Goal: Task Accomplishment & Management: Manage account settings

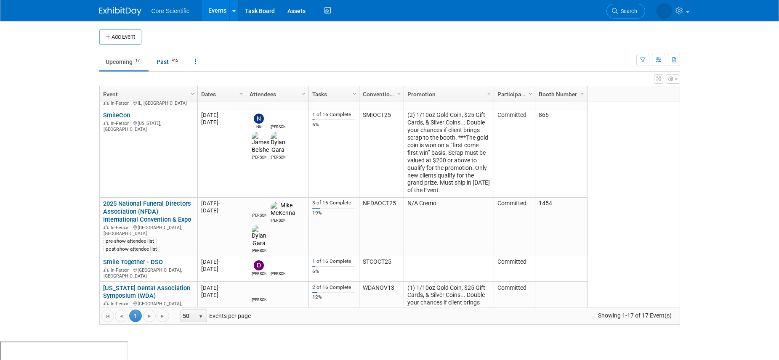
scroll to position [242, 0]
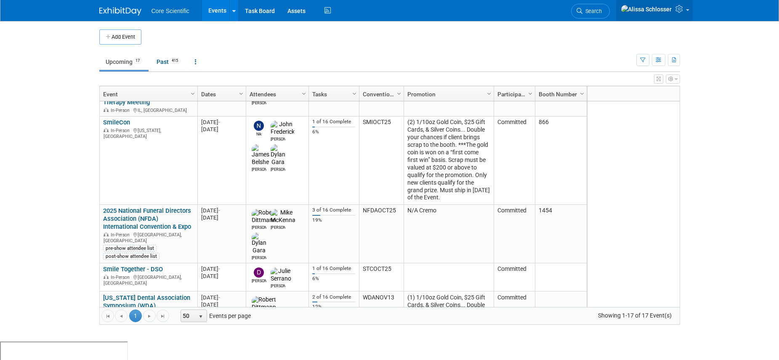
click at [681, 15] on link at bounding box center [654, 10] width 77 height 21
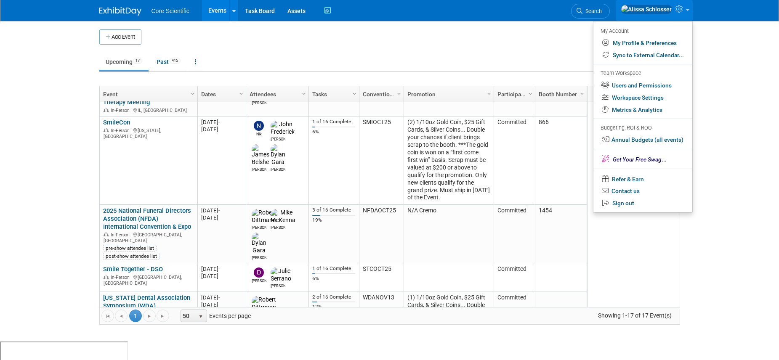
click at [744, 94] on body "Core Scientific Events Add Event Bulk Upload Events Shareable Event Boards Rece…" at bounding box center [389, 180] width 779 height 360
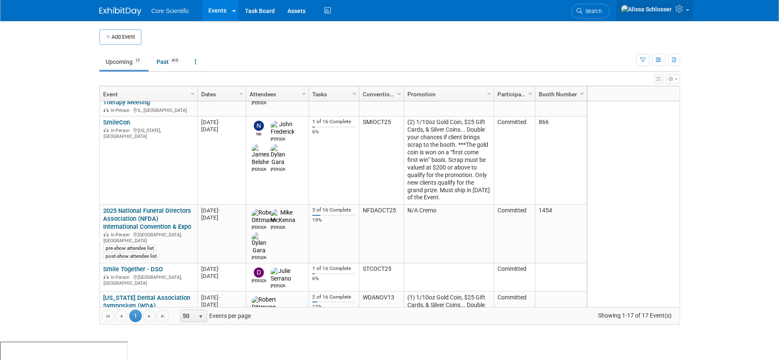
click at [681, 11] on icon at bounding box center [681, 9] width 10 height 8
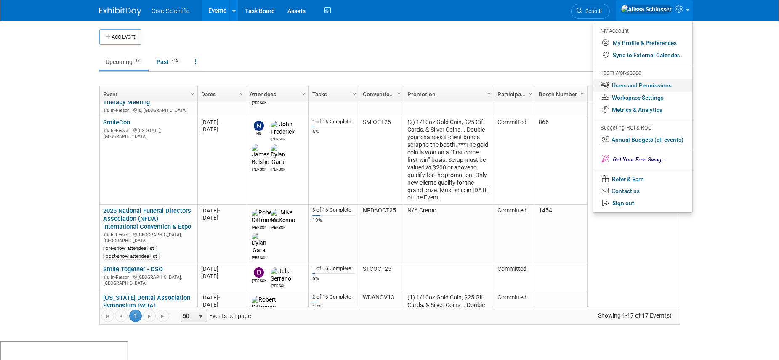
click at [638, 85] on link "Users and Permissions" at bounding box center [643, 86] width 99 height 12
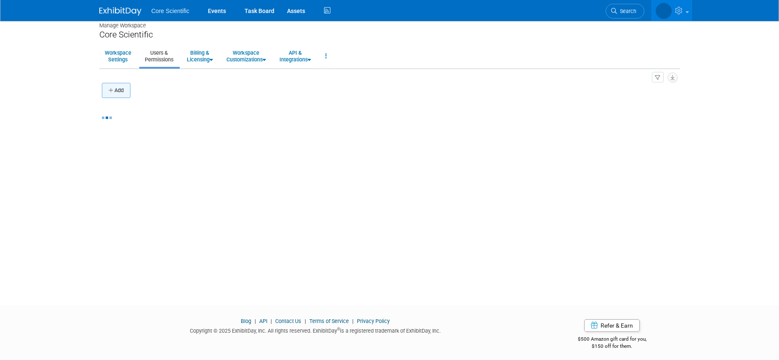
scroll to position [7, 0]
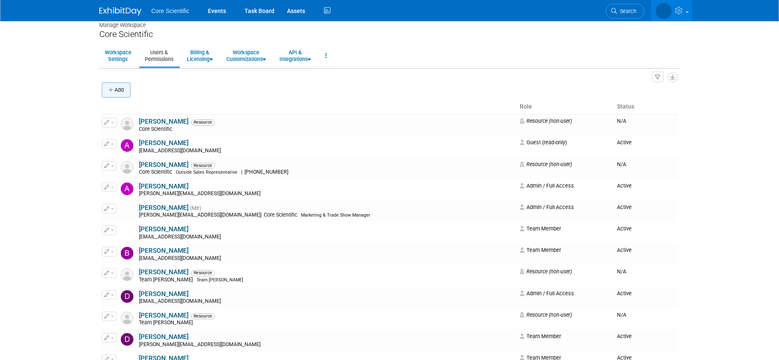
click at [117, 90] on button "Add" at bounding box center [116, 90] width 29 height 15
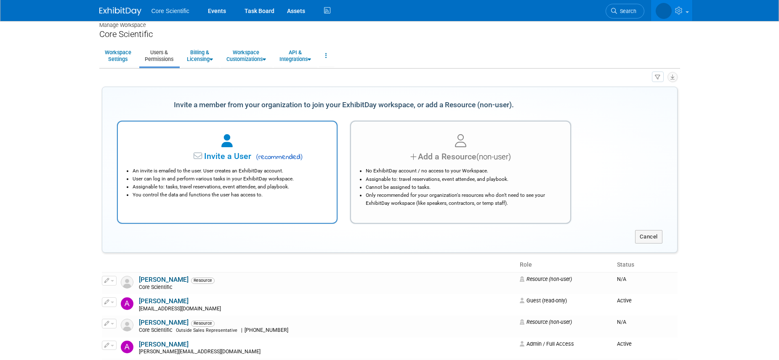
click at [198, 149] on div at bounding box center [227, 141] width 198 height 19
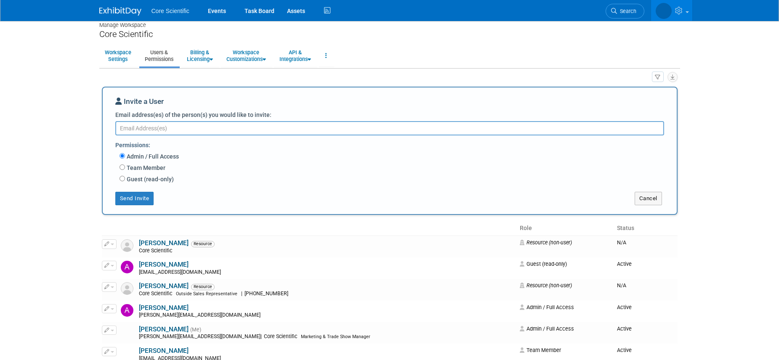
click at [196, 129] on textarea "Email address(es) of the person(s) you would like to invite:" at bounding box center [389, 128] width 549 height 14
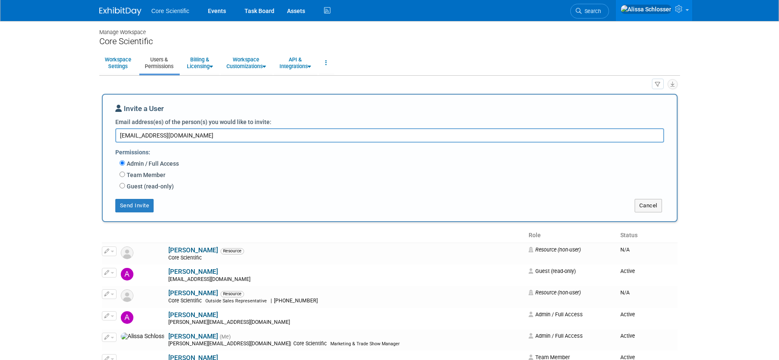
type textarea "dwiesemann@core-scientific.com"
click at [271, 185] on div "Guest (read-only) Has access to view event Booth tab Has access to view Booth i…" at bounding box center [395, 186] width 551 height 11
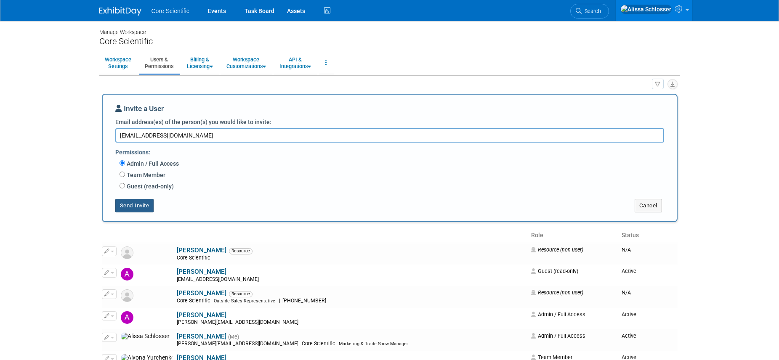
click at [128, 208] on button "Send Invite" at bounding box center [134, 205] width 39 height 13
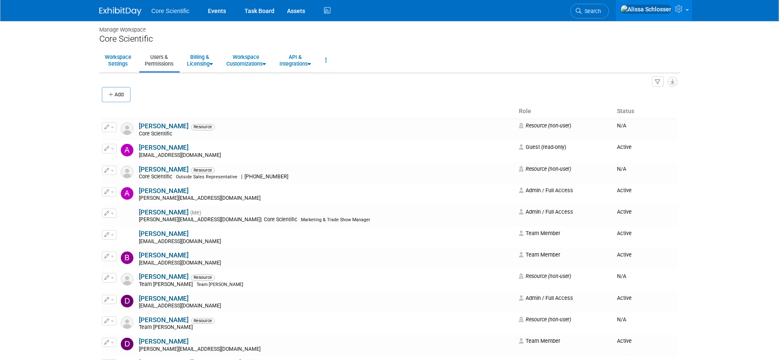
click at [237, 99] on div "Add" at bounding box center [390, 96] width 576 height 18
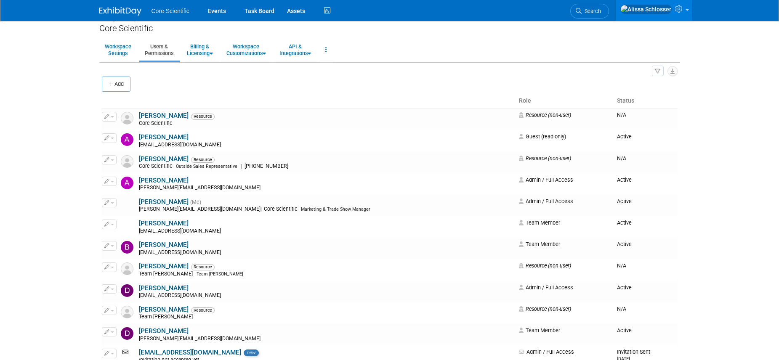
click at [237, 99] on th at bounding box center [309, 101] width 414 height 14
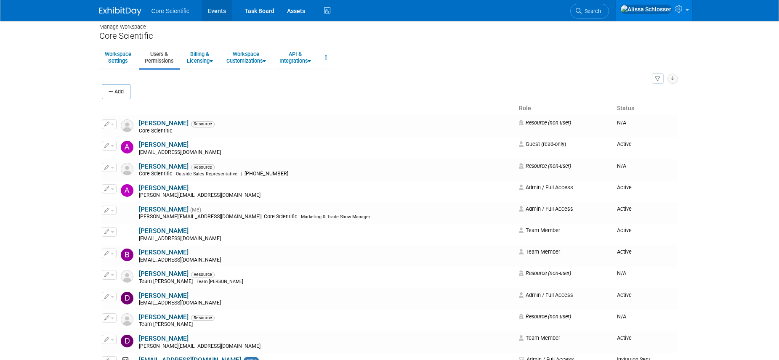
click at [218, 11] on link "Events" at bounding box center [217, 10] width 31 height 21
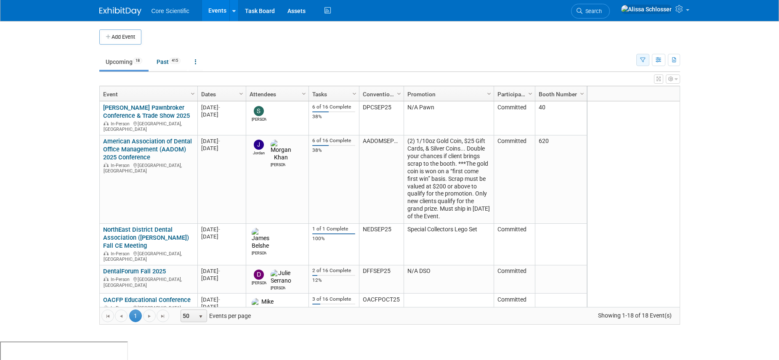
click at [646, 61] on button "button" at bounding box center [643, 60] width 13 height 12
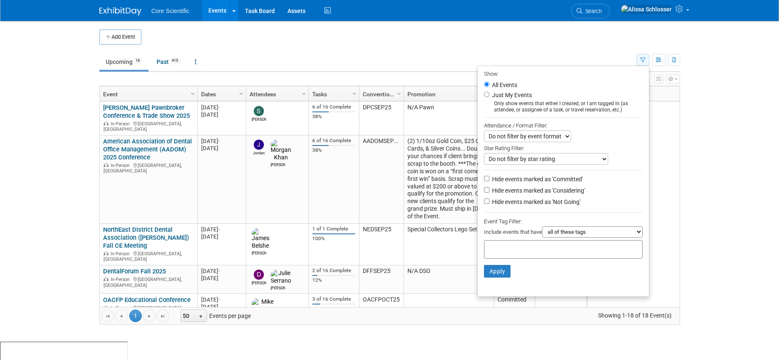
click at [645, 59] on icon "button" at bounding box center [642, 60] width 5 height 5
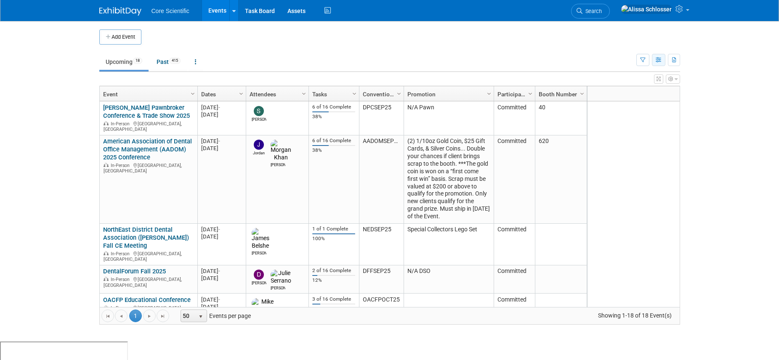
click at [664, 61] on button "button" at bounding box center [658, 60] width 13 height 12
click at [245, 91] on div at bounding box center [247, 93] width 4 height 15
click at [243, 93] on span "Column Settings" at bounding box center [241, 94] width 7 height 7
click at [447, 37] on td at bounding box center [396, 36] width 511 height 15
click at [587, 91] on div "Column Settings Event Year Column Settings Event Month Column Settings Venue Lo…" at bounding box center [633, 93] width 93 height 15
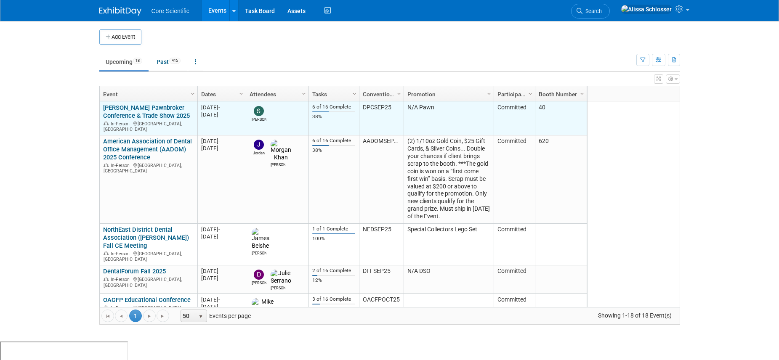
click at [150, 107] on link "[PERSON_NAME] Pawnbroker Conference & Trade Show 2025" at bounding box center [146, 112] width 87 height 16
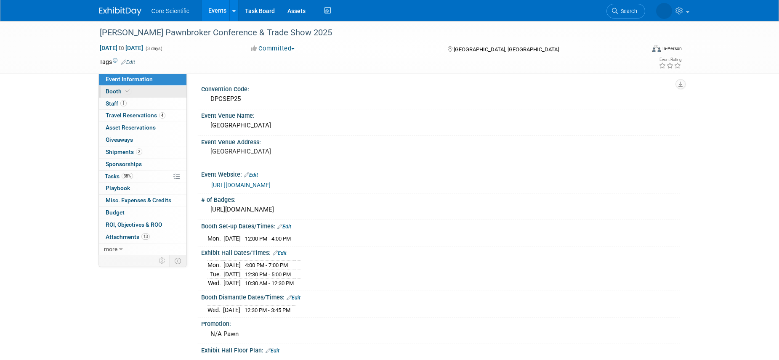
click at [112, 91] on span "Booth" at bounding box center [119, 91] width 26 height 7
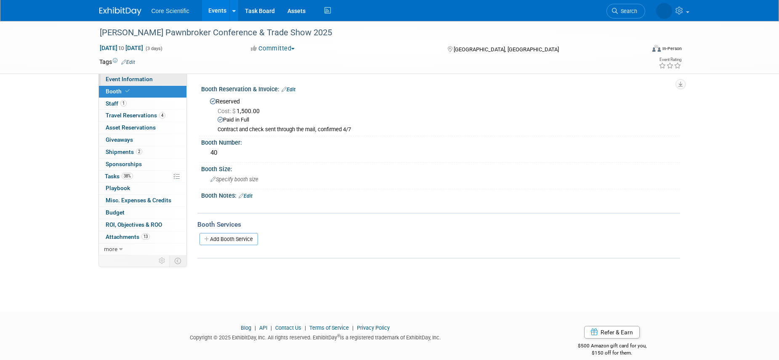
click at [115, 77] on span "Event Information" at bounding box center [129, 79] width 47 height 7
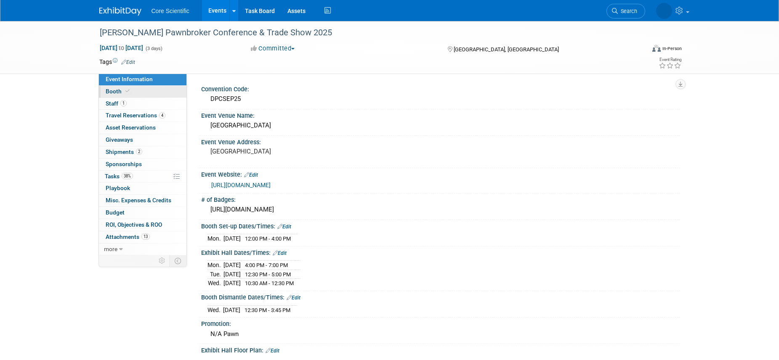
click at [113, 86] on link "Booth" at bounding box center [143, 92] width 88 height 12
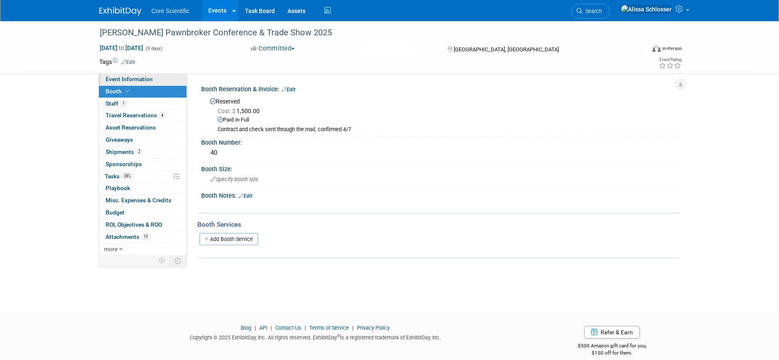
click at [141, 82] on span "Event Information" at bounding box center [129, 79] width 47 height 7
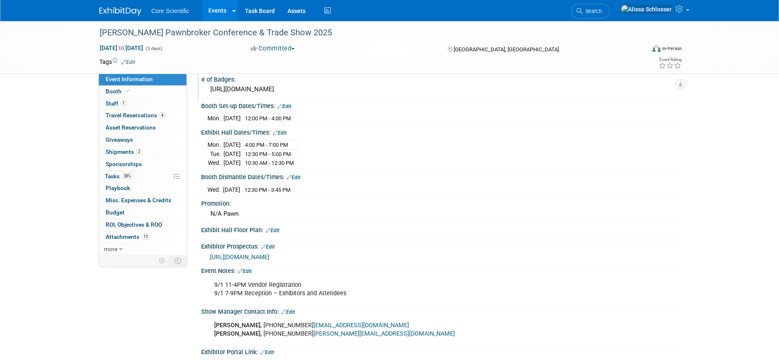
scroll to position [118, 0]
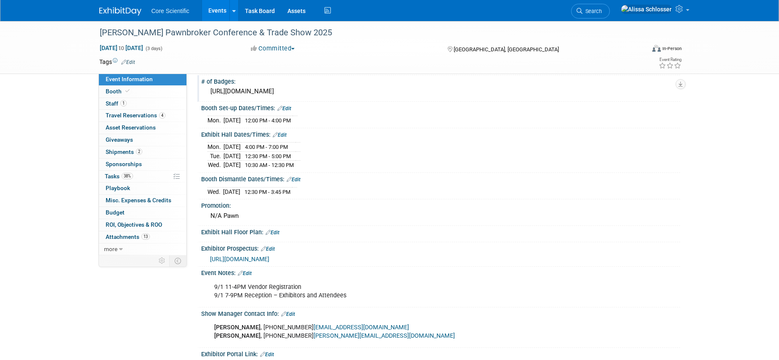
click at [300, 92] on div "[URL][DOMAIN_NAME]" at bounding box center [441, 91] width 467 height 13
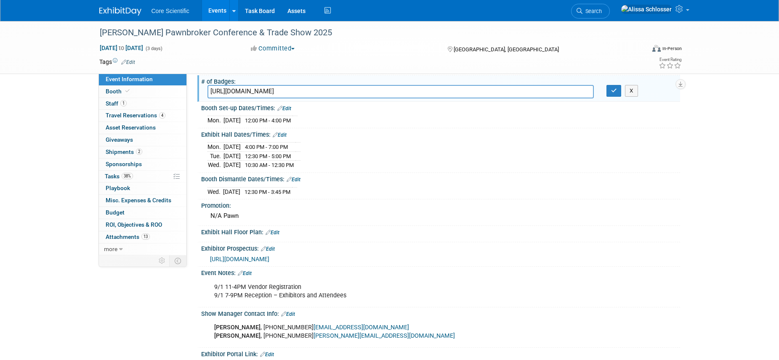
click at [301, 91] on input "[URL][DOMAIN_NAME]" at bounding box center [401, 91] width 387 height 13
drag, startPoint x: 402, startPoint y: 146, endPoint x: 391, endPoint y: 139, distance: 12.6
click at [402, 146] on div "Mon. Sep 1, 2025 4:00 PM - 7:00 PM Tue. Sep 2, 2025 12:30 PM - 5:00 PM Wed." at bounding box center [441, 154] width 467 height 29
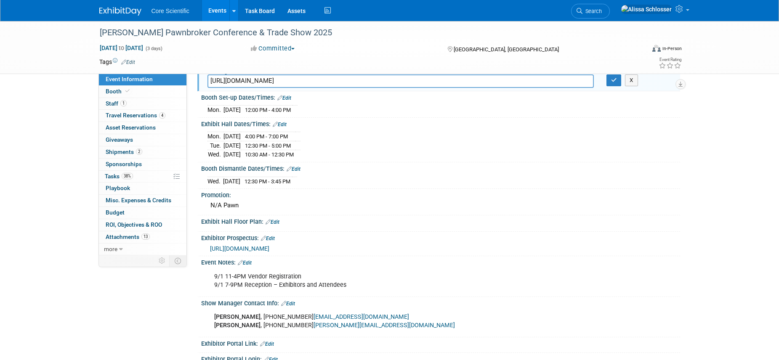
scroll to position [193, 0]
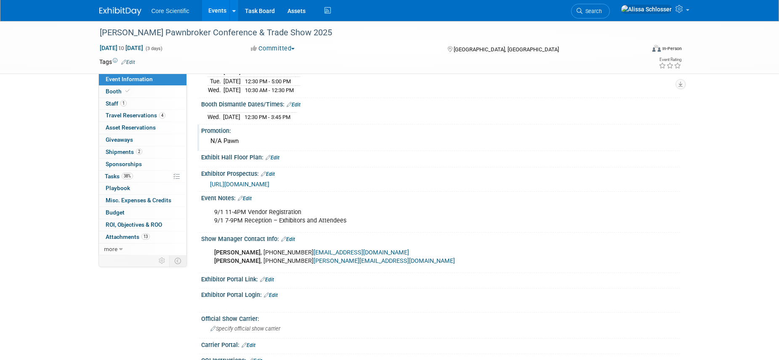
click at [248, 137] on div "N/A Pawn" at bounding box center [441, 141] width 467 height 13
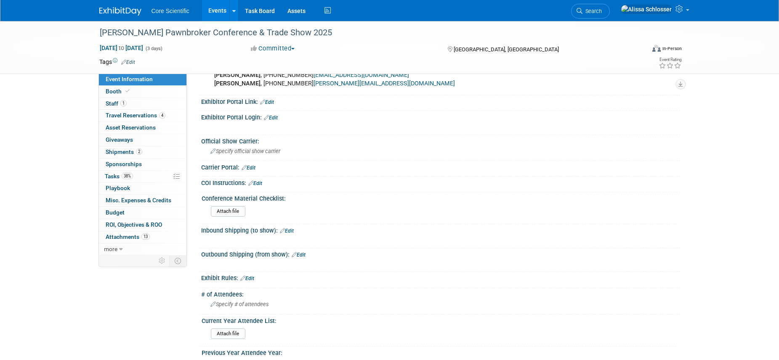
scroll to position [357, 0]
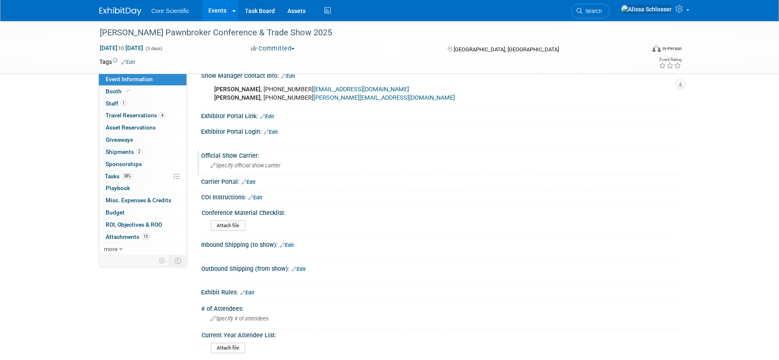
click at [262, 165] on span "Specify official show carrier" at bounding box center [246, 166] width 70 height 6
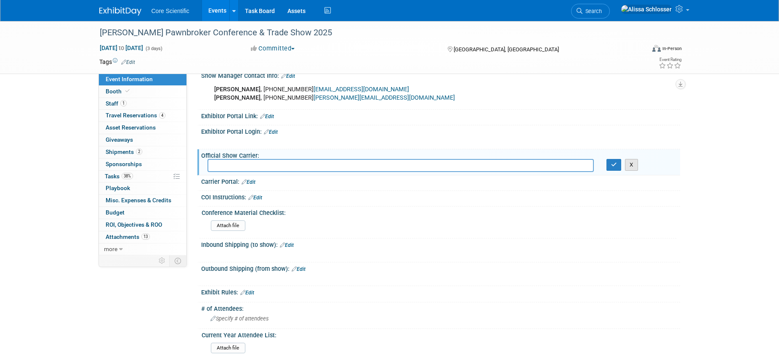
click at [633, 162] on button "X" at bounding box center [631, 165] width 13 height 12
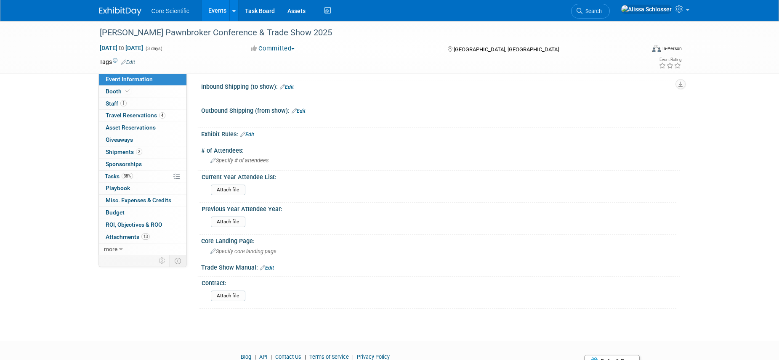
scroll to position [520, 0]
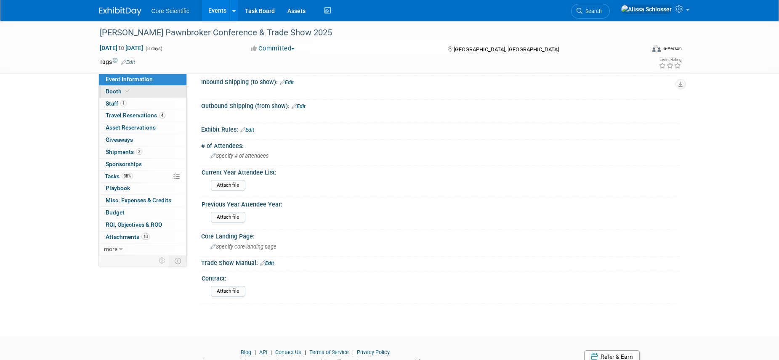
click at [123, 90] on span "Booth" at bounding box center [119, 91] width 26 height 7
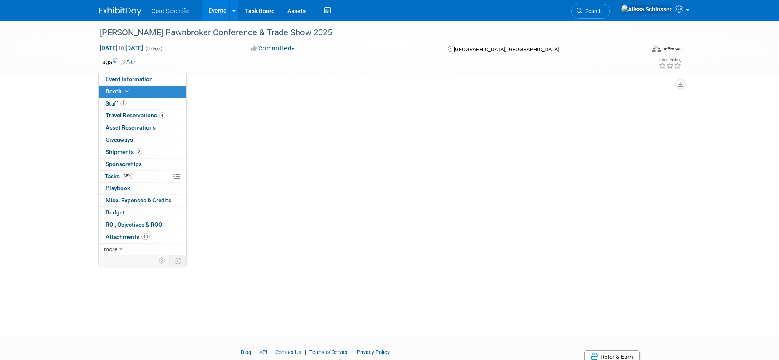
scroll to position [0, 0]
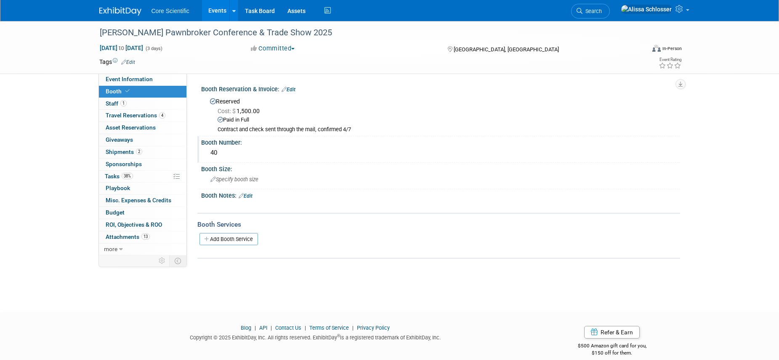
drag, startPoint x: 221, startPoint y: 155, endPoint x: 206, endPoint y: 155, distance: 14.3
click at [206, 155] on div "40" at bounding box center [440, 154] width 479 height 14
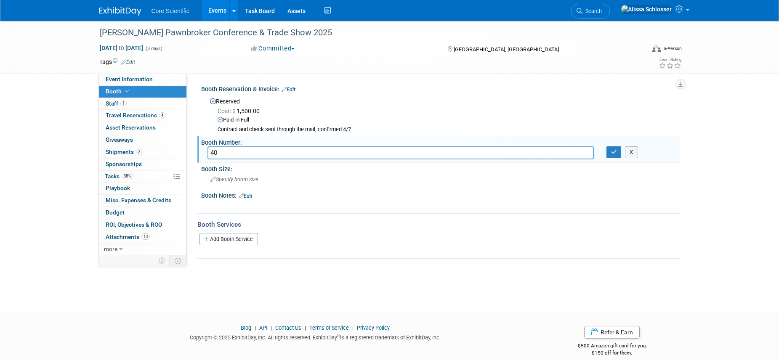
click at [273, 156] on input "40" at bounding box center [401, 153] width 387 height 13
click at [266, 184] on div "Specify booth size" at bounding box center [441, 179] width 467 height 13
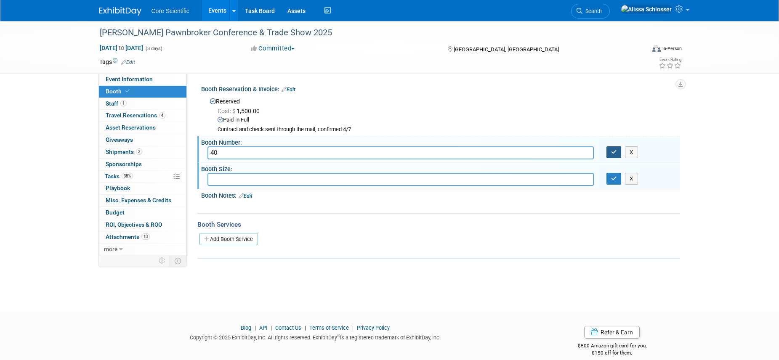
click at [615, 152] on icon "button" at bounding box center [614, 151] width 6 height 5
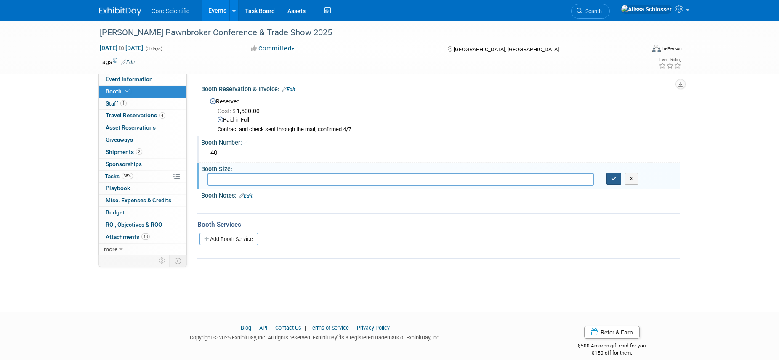
click at [612, 179] on icon "button" at bounding box center [614, 178] width 6 height 5
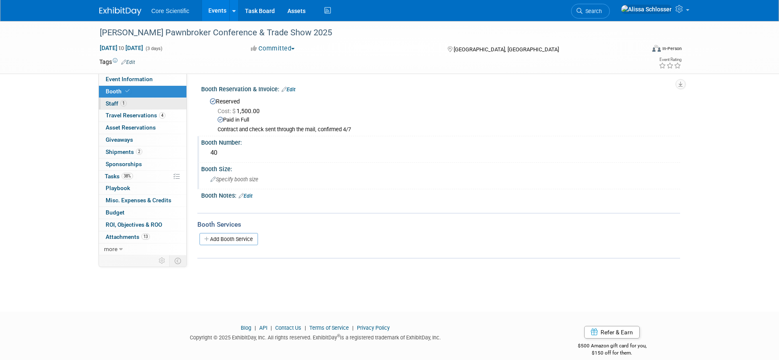
click at [111, 102] on span "Staff 1" at bounding box center [116, 103] width 21 height 7
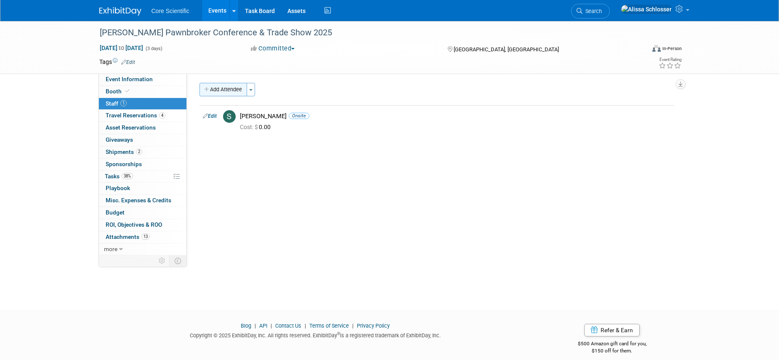
click at [233, 91] on button "Add Attendee" at bounding box center [224, 89] width 48 height 13
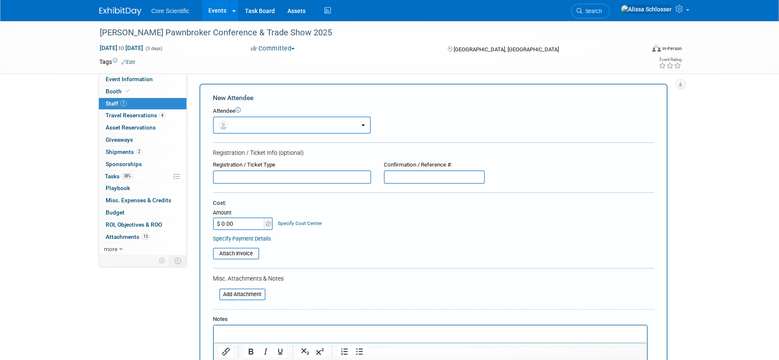
click at [262, 127] on button "button" at bounding box center [292, 125] width 158 height 17
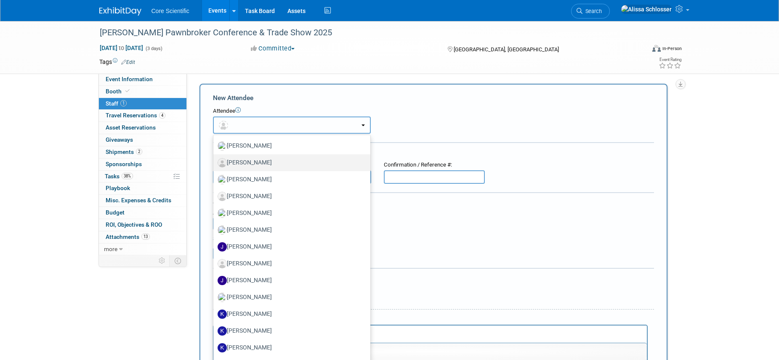
scroll to position [315, 0]
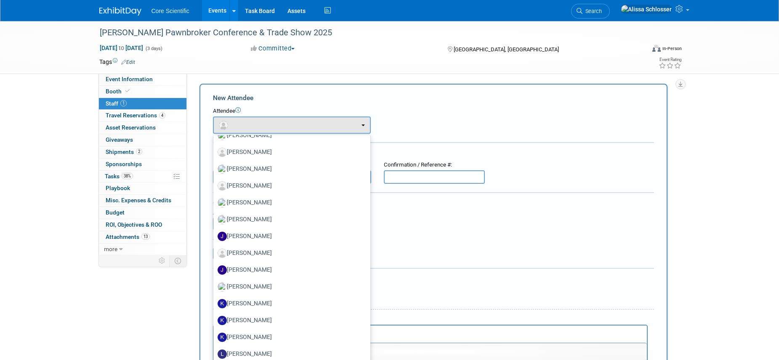
click at [499, 111] on div "Attendee" at bounding box center [433, 111] width 441 height 8
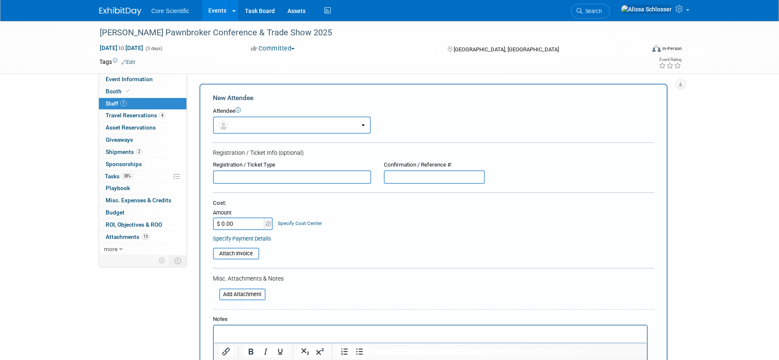
click at [740, 200] on div "Dixie Pawnbroker Conference & Trade Show 2025 Sep 1, 2025 to Sep 3, 2025 (3 day…" at bounding box center [389, 249] width 779 height 459
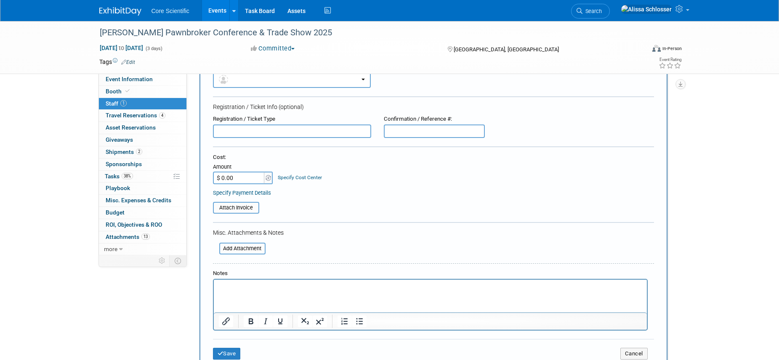
scroll to position [69, 0]
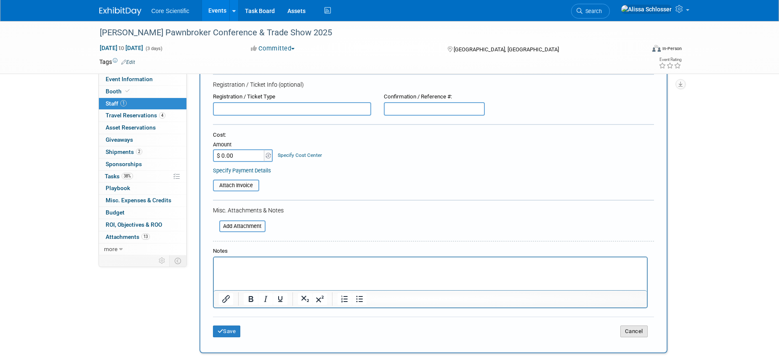
click at [628, 332] on button "Cancel" at bounding box center [634, 332] width 27 height 12
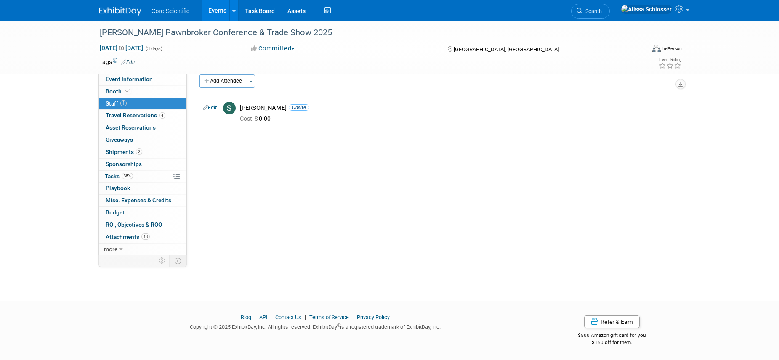
scroll to position [10, 0]
click at [136, 114] on span "Travel Reservations 4" at bounding box center [136, 115] width 60 height 7
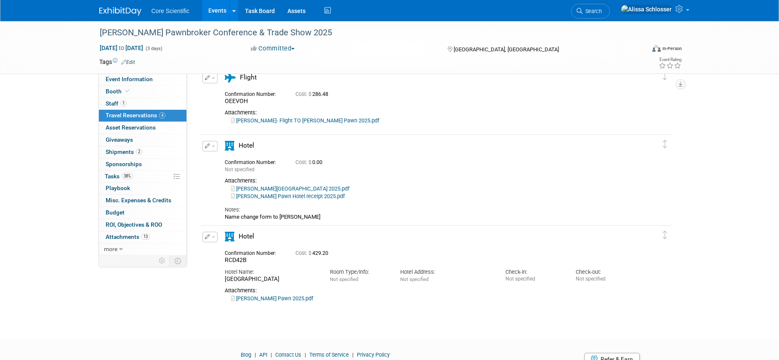
scroll to position [112, 0]
click at [139, 200] on span "Misc. Expenses & Credits 0" at bounding box center [139, 200] width 66 height 7
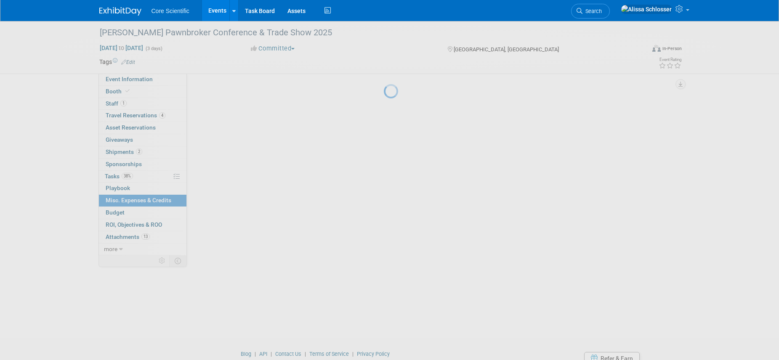
scroll to position [0, 0]
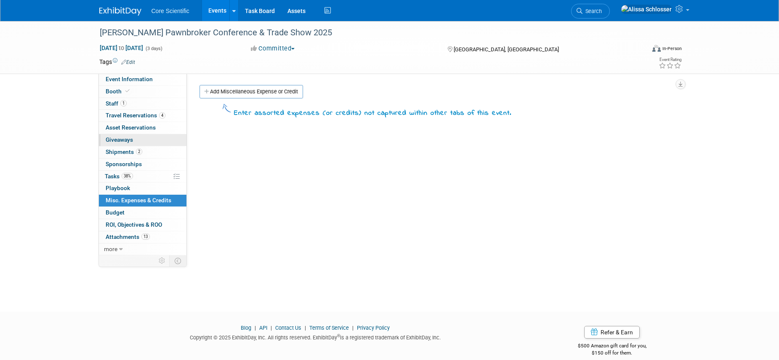
click at [122, 141] on span "Giveaways 0" at bounding box center [119, 139] width 27 height 7
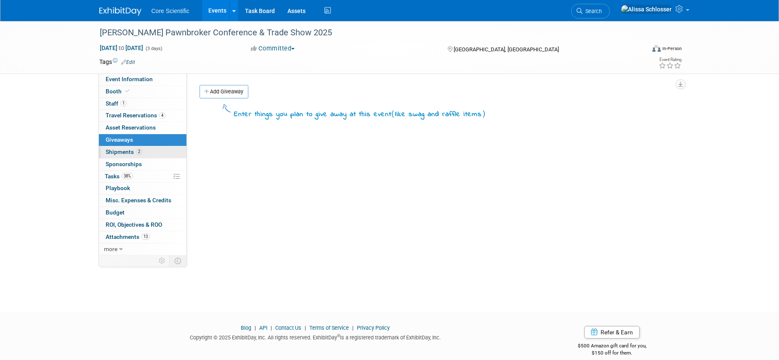
click at [115, 150] on span "Shipments 2" at bounding box center [124, 152] width 37 height 7
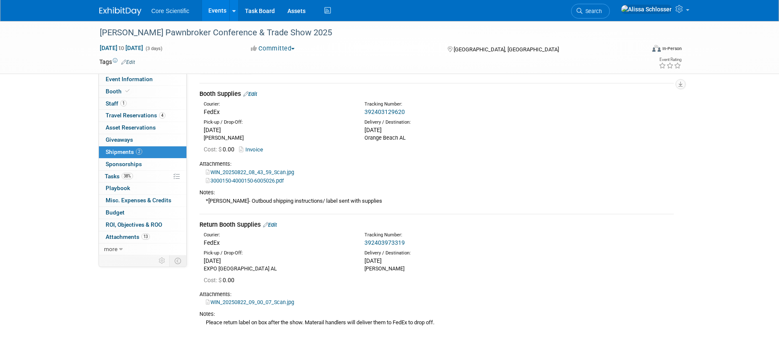
scroll to position [29, 0]
